Goal: Find specific page/section

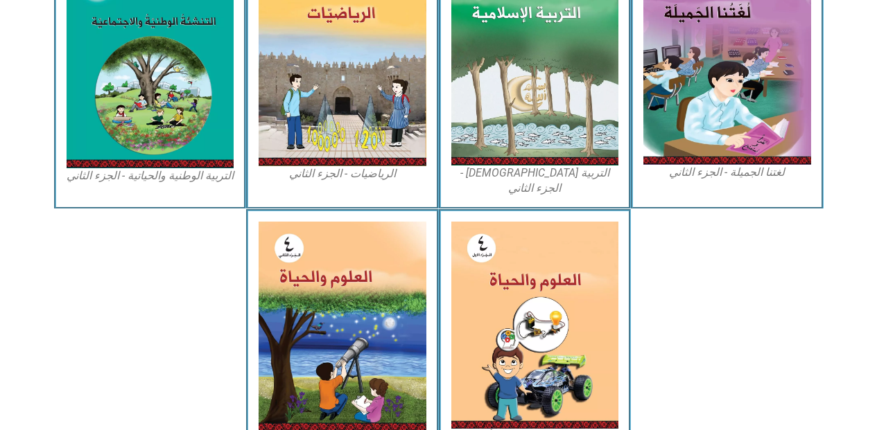
scroll to position [757, 0]
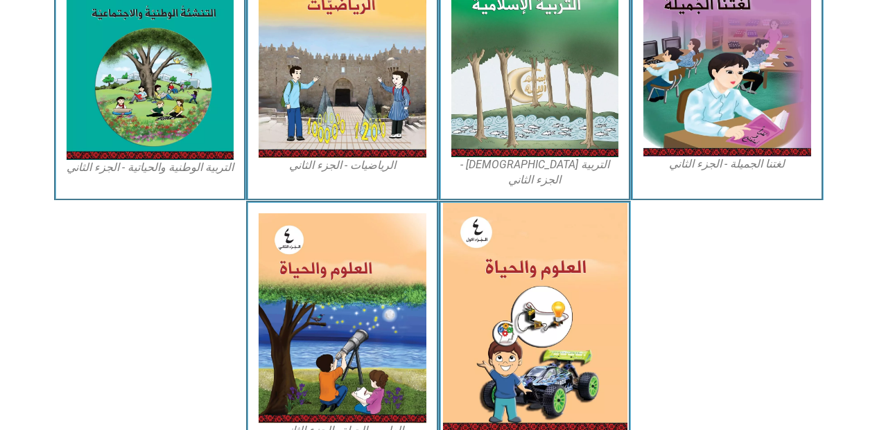
click at [553, 325] on img at bounding box center [534, 317] width 184 height 229
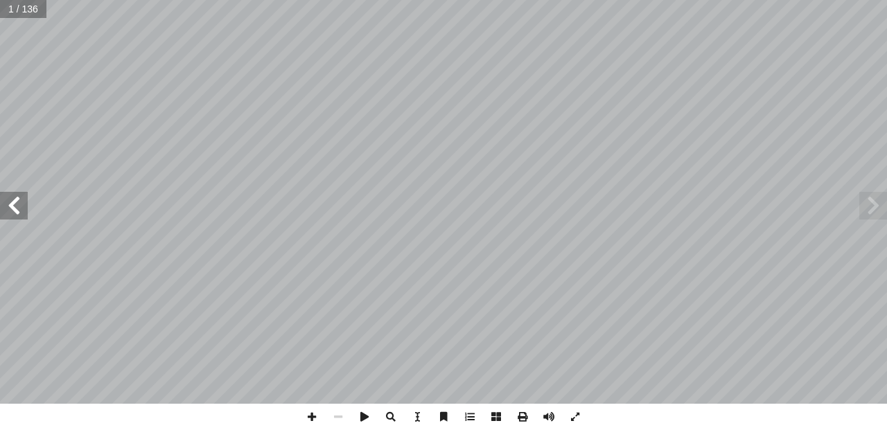
click at [18, 211] on span at bounding box center [14, 206] width 28 height 28
